Goal: Communication & Community: Answer question/provide support

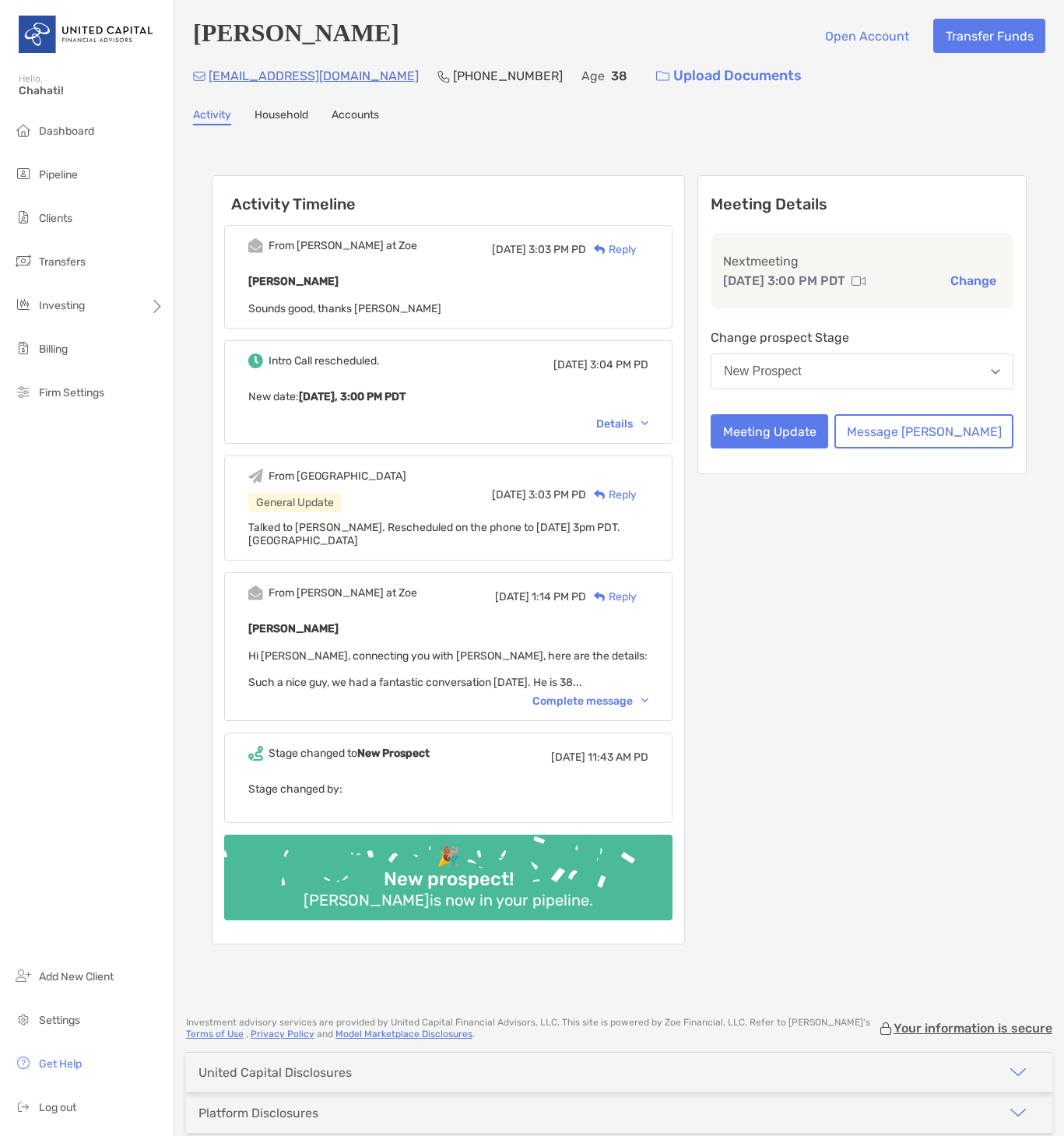
click at [753, 27] on div "[PERSON_NAME] Open Account Transfer Funds" at bounding box center [619, 35] width 853 height 34
click at [829, 428] on button "Meeting Update" at bounding box center [769, 431] width 118 height 34
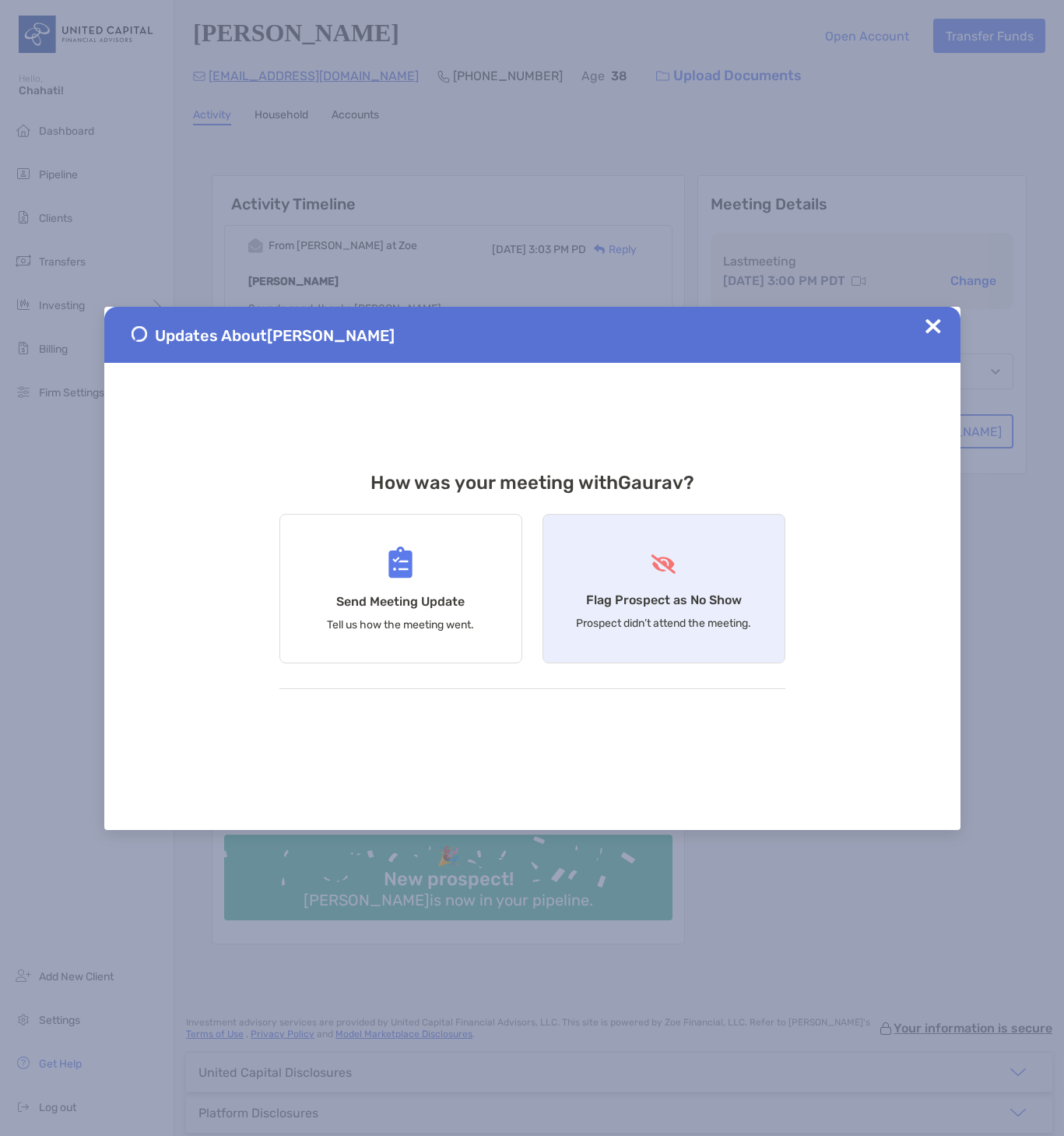
click at [634, 512] on p "Prospect didn’t attend the meeting." at bounding box center [664, 623] width 175 height 14
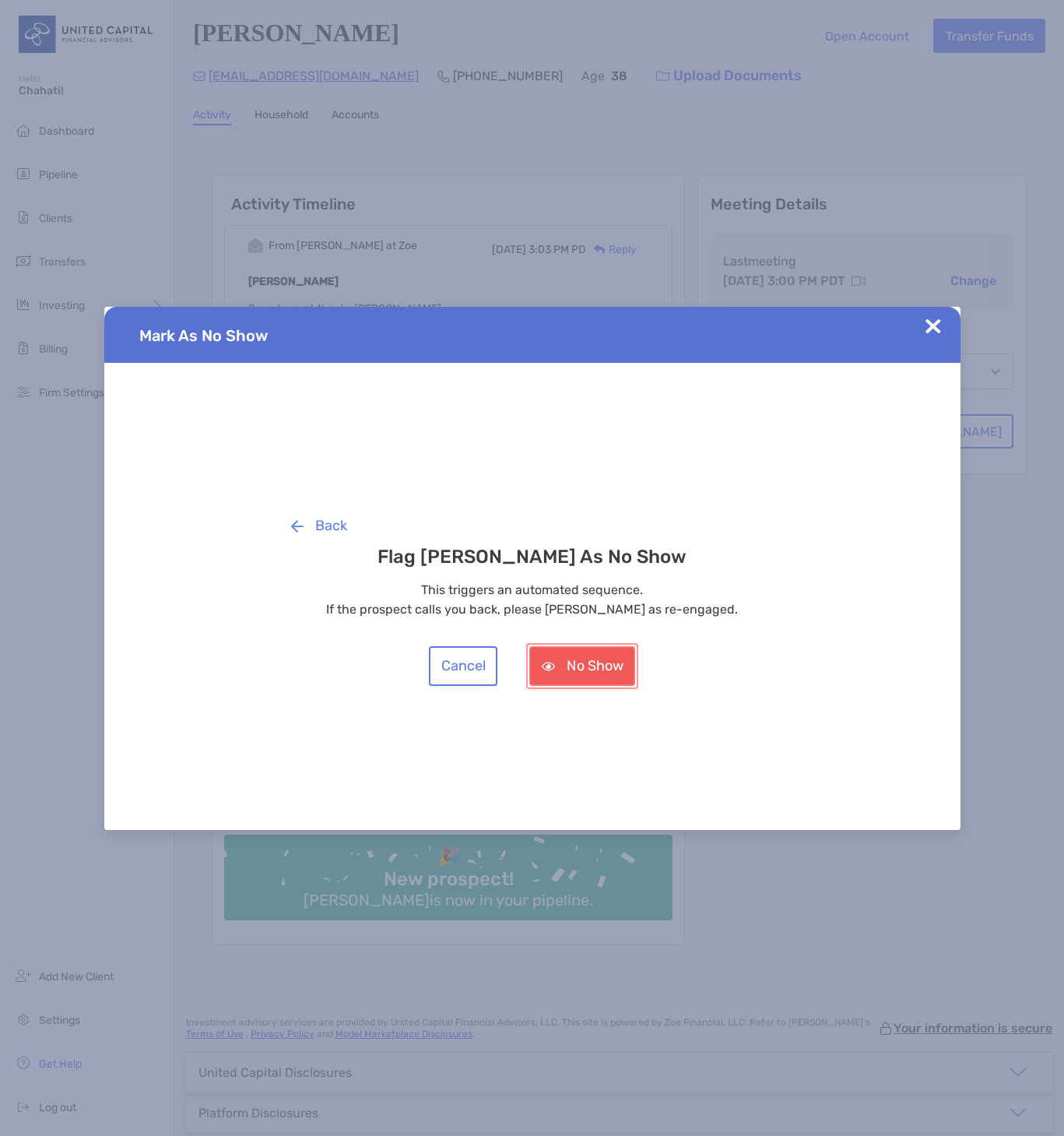
click at [575, 512] on button "No Show" at bounding box center [582, 666] width 106 height 40
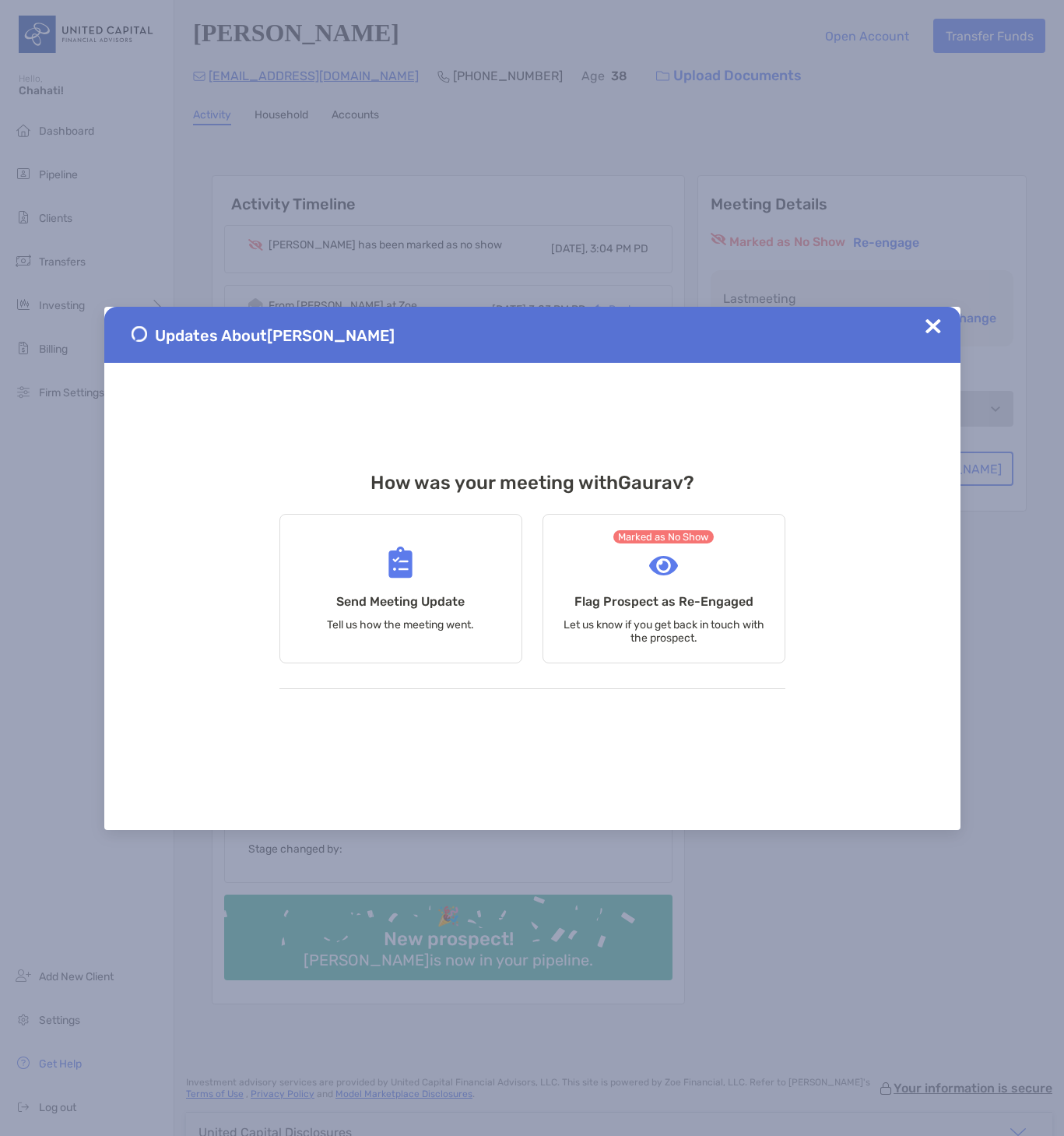
click at [941, 322] on img at bounding box center [933, 326] width 15 height 15
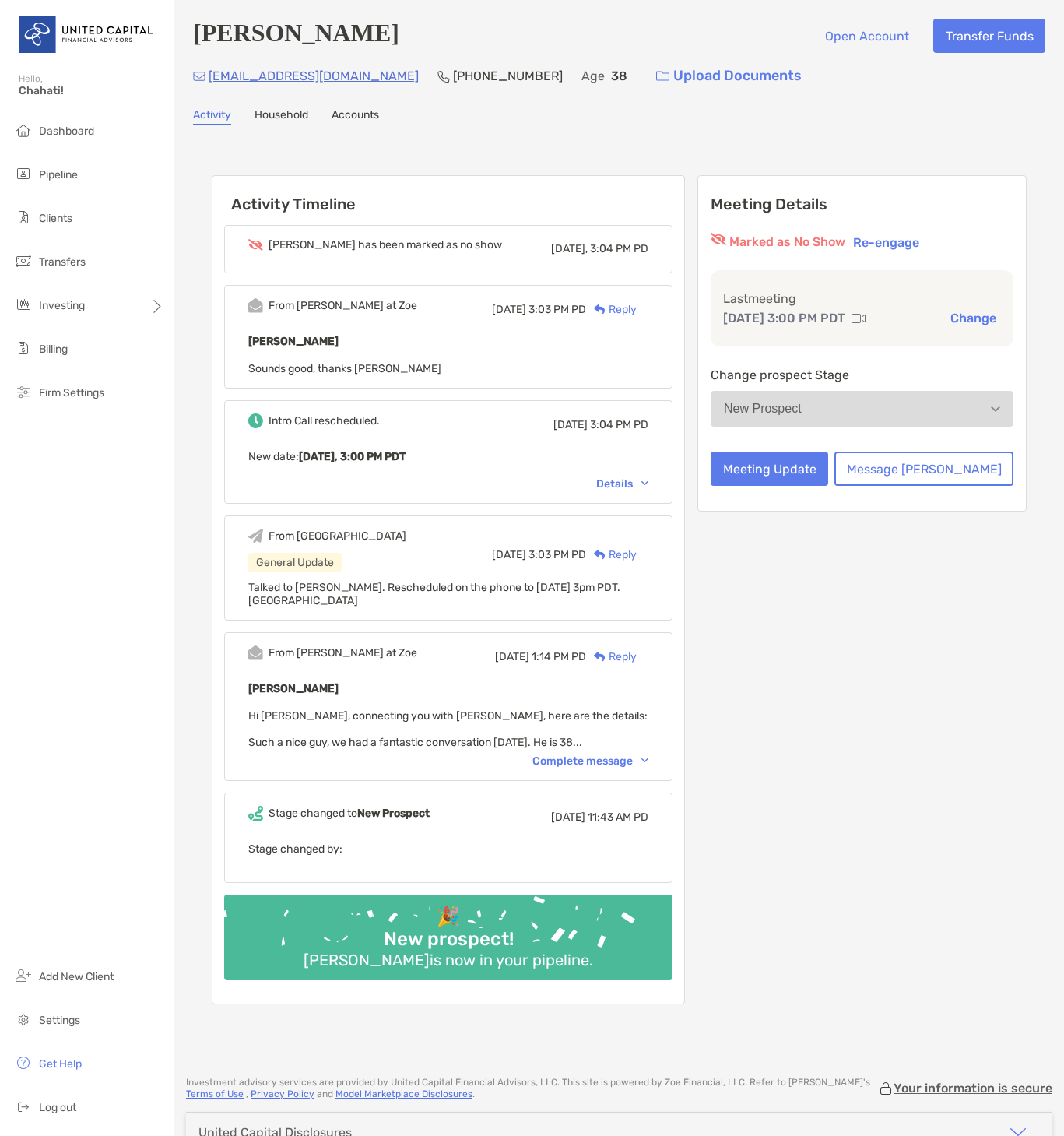
click at [637, 307] on div "Reply" at bounding box center [611, 309] width 50 height 16
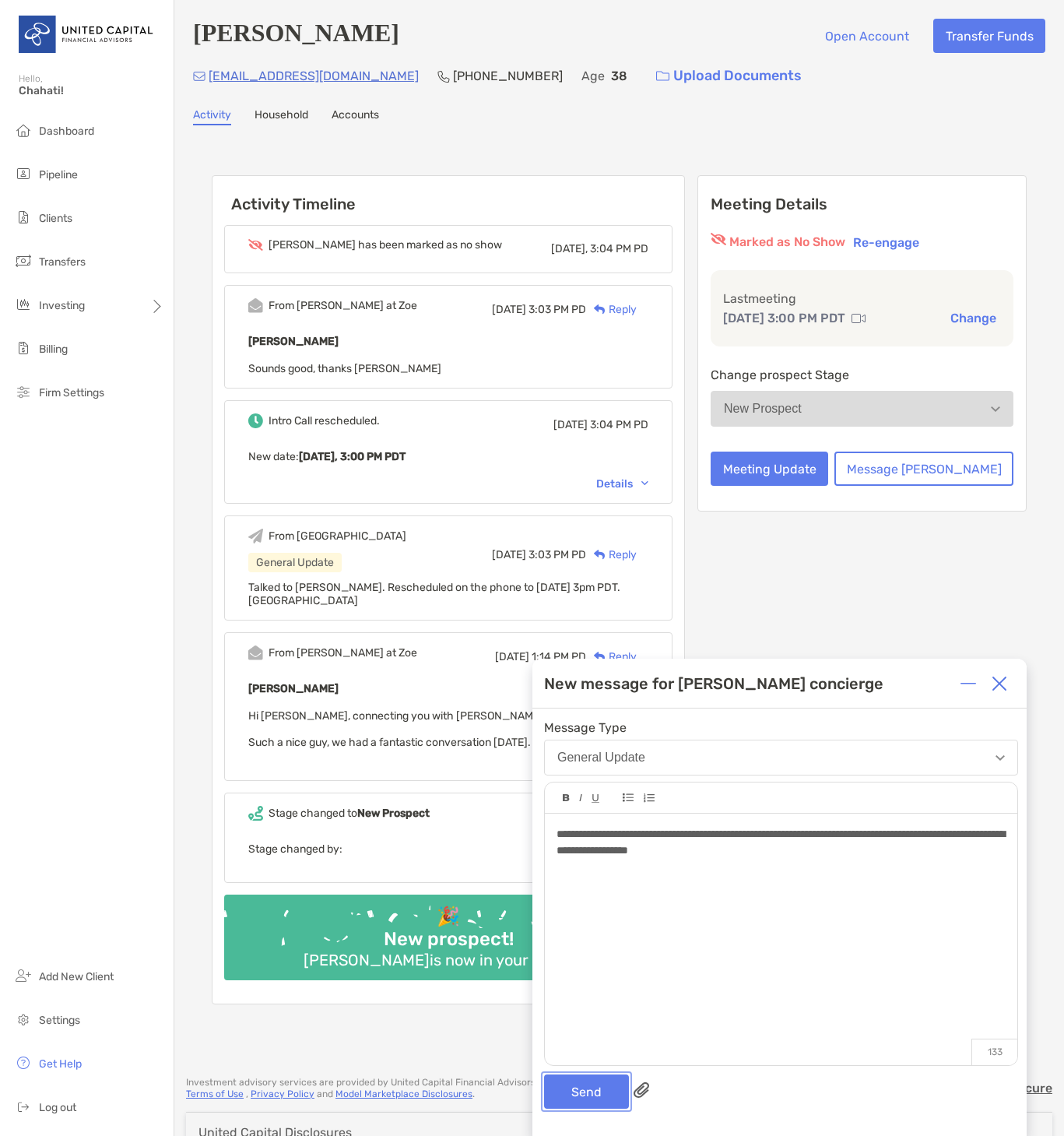
click at [580, 512] on button "Send" at bounding box center [587, 1091] width 85 height 34
